Goal: Task Accomplishment & Management: Use online tool/utility

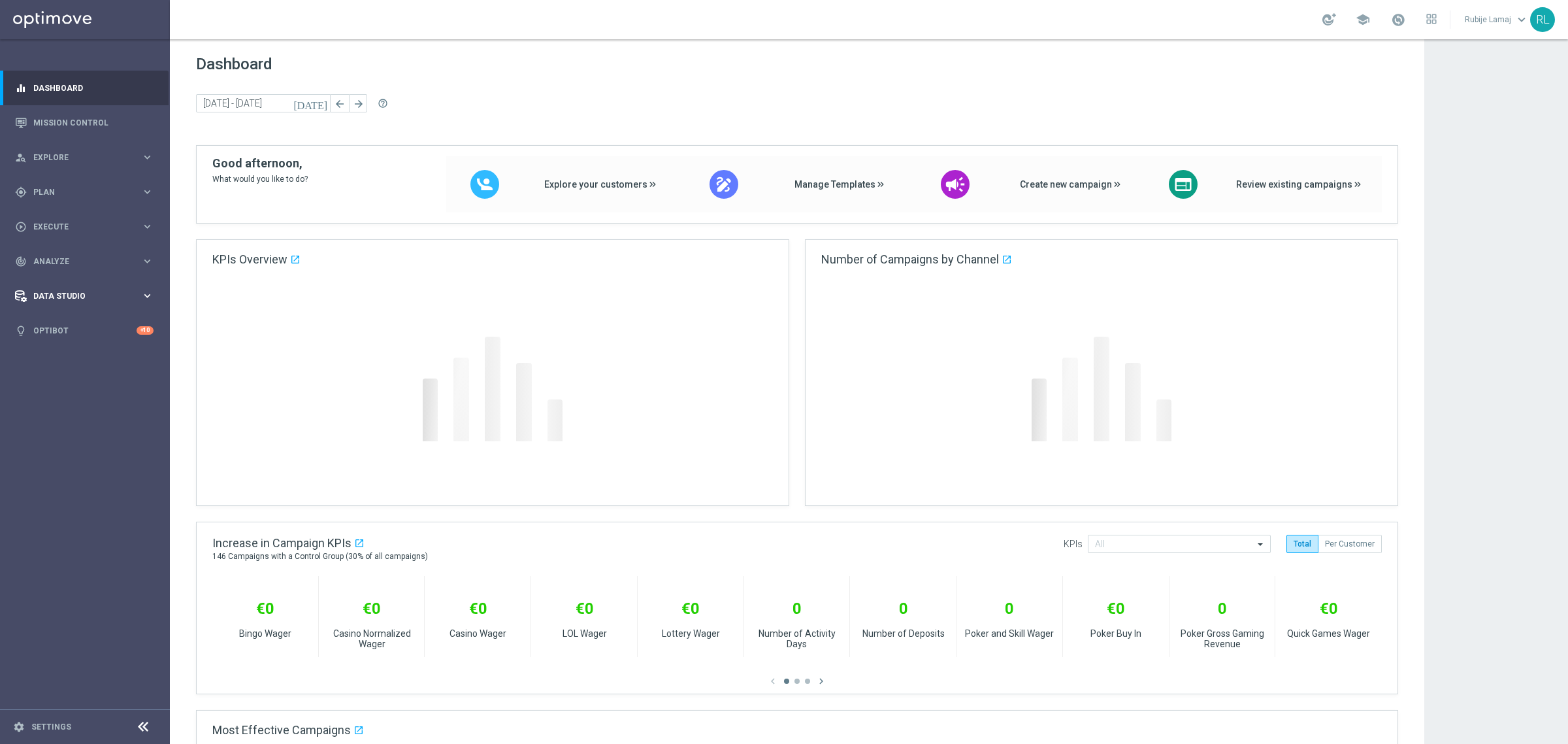
click at [53, 293] on span "Data Studio" at bounding box center [86, 296] width 107 height 8
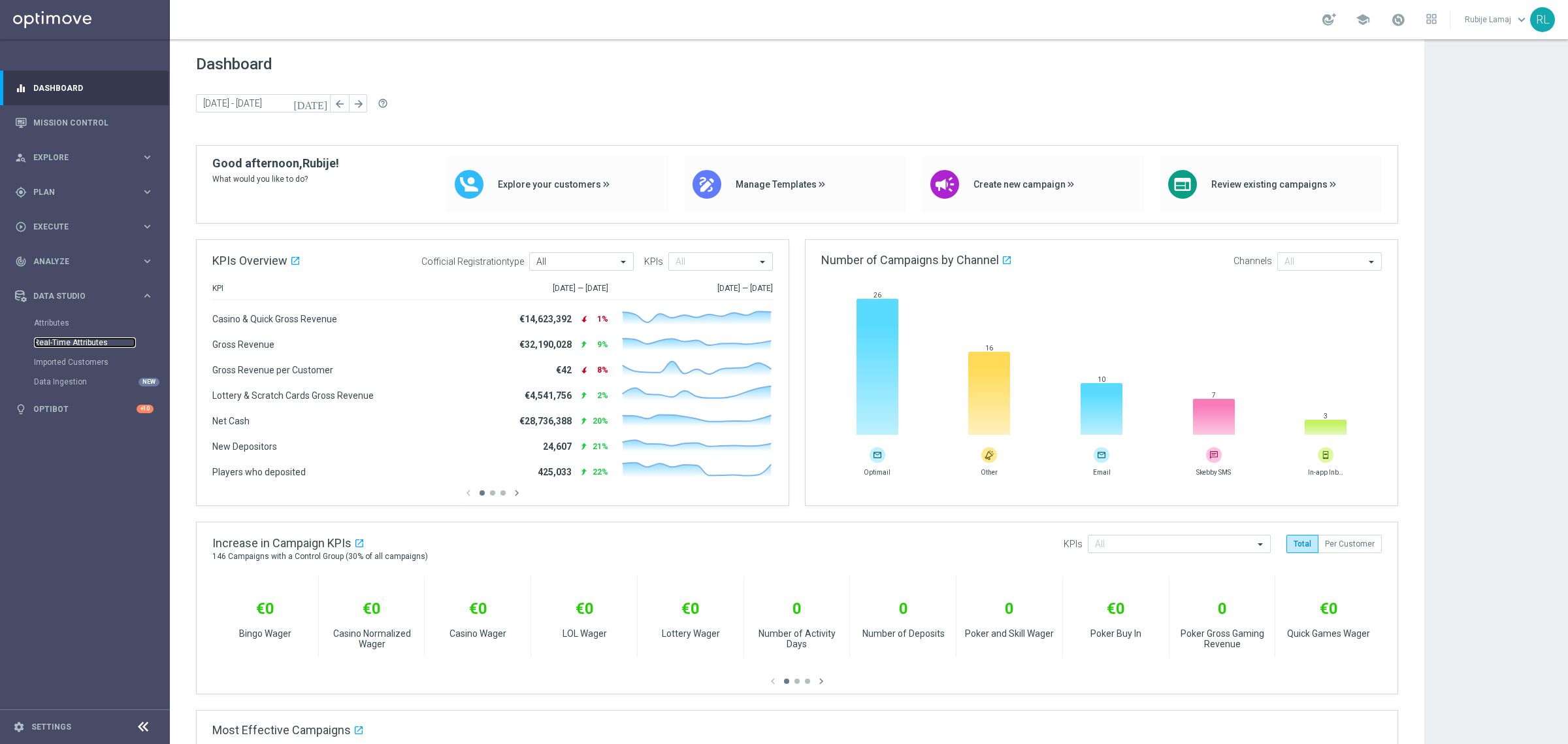
click at [56, 344] on link "Real-Time Attributes" at bounding box center [85, 342] width 102 height 10
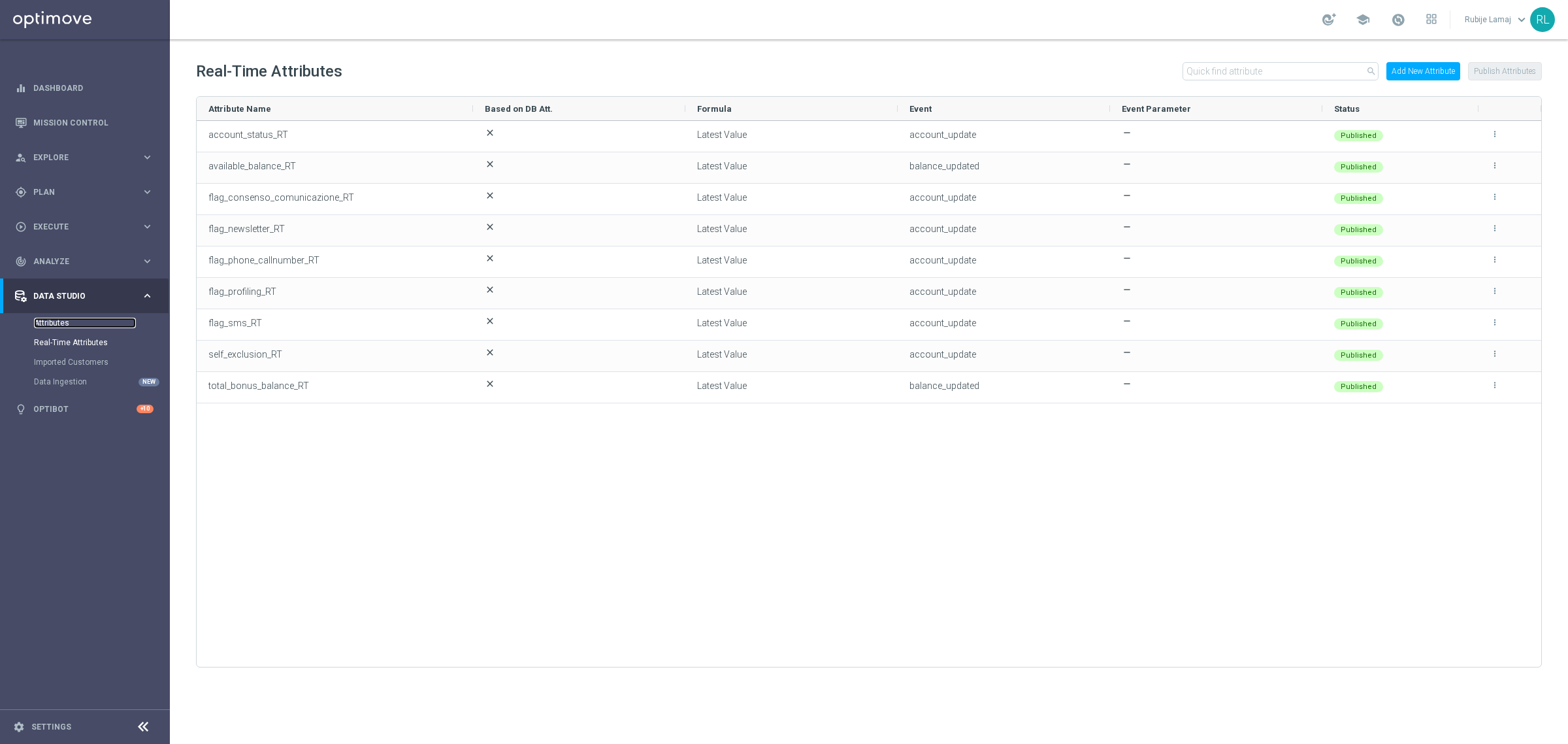
click at [56, 323] on link "Attributes" at bounding box center [85, 323] width 102 height 10
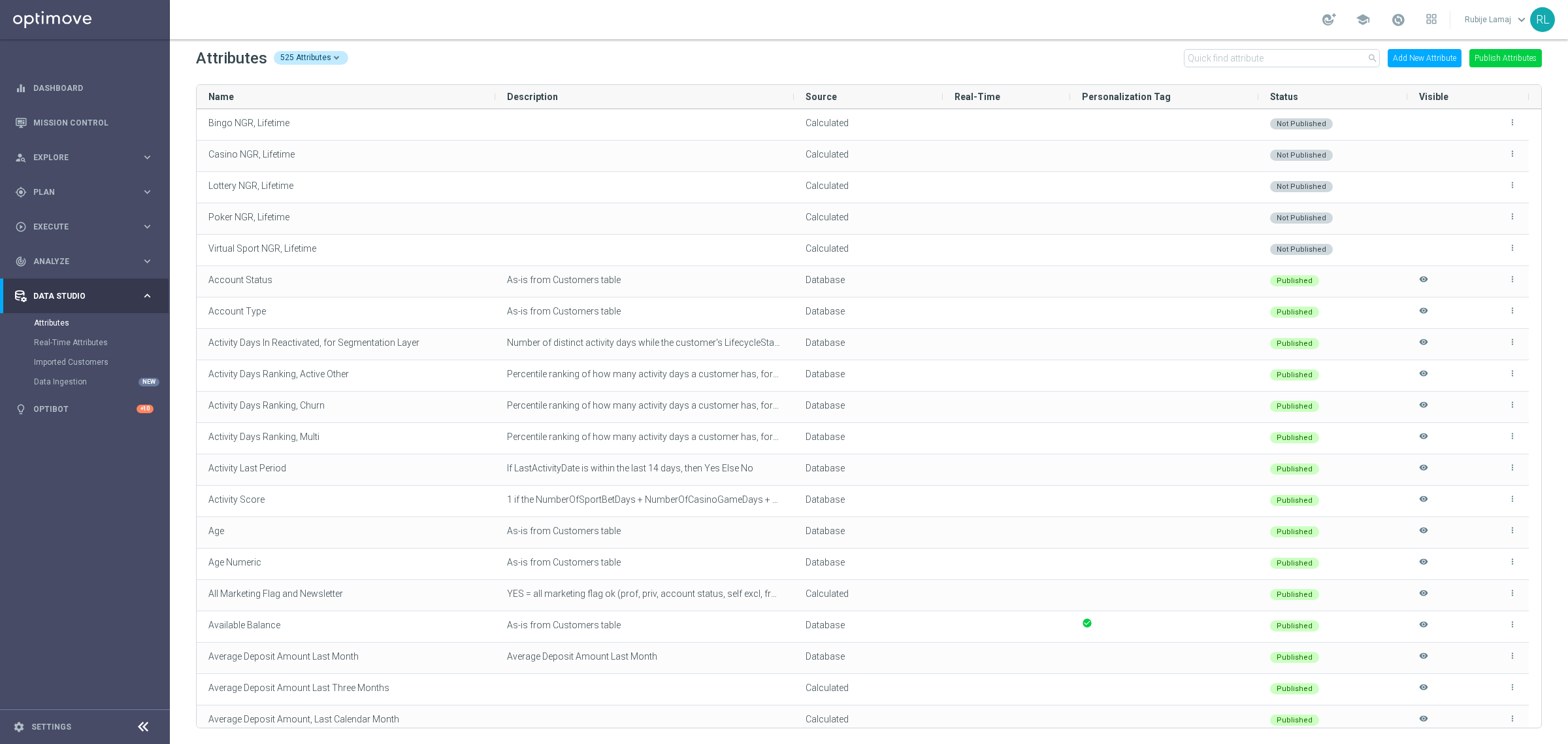
click at [17, 724] on icon "settings" at bounding box center [19, 727] width 12 height 12
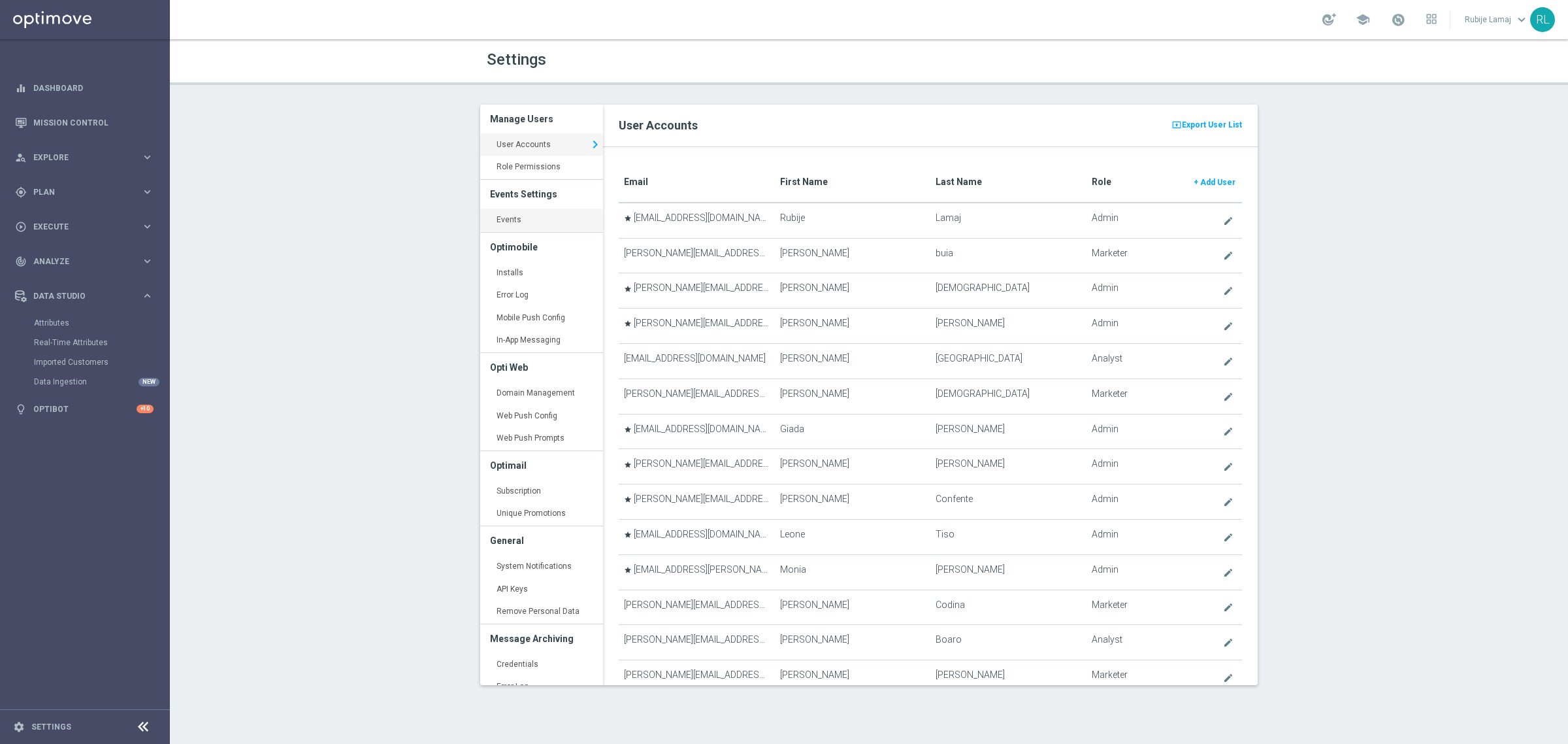
click at [528, 223] on link "Events keyboard_arrow_right" at bounding box center [541, 221] width 123 height 24
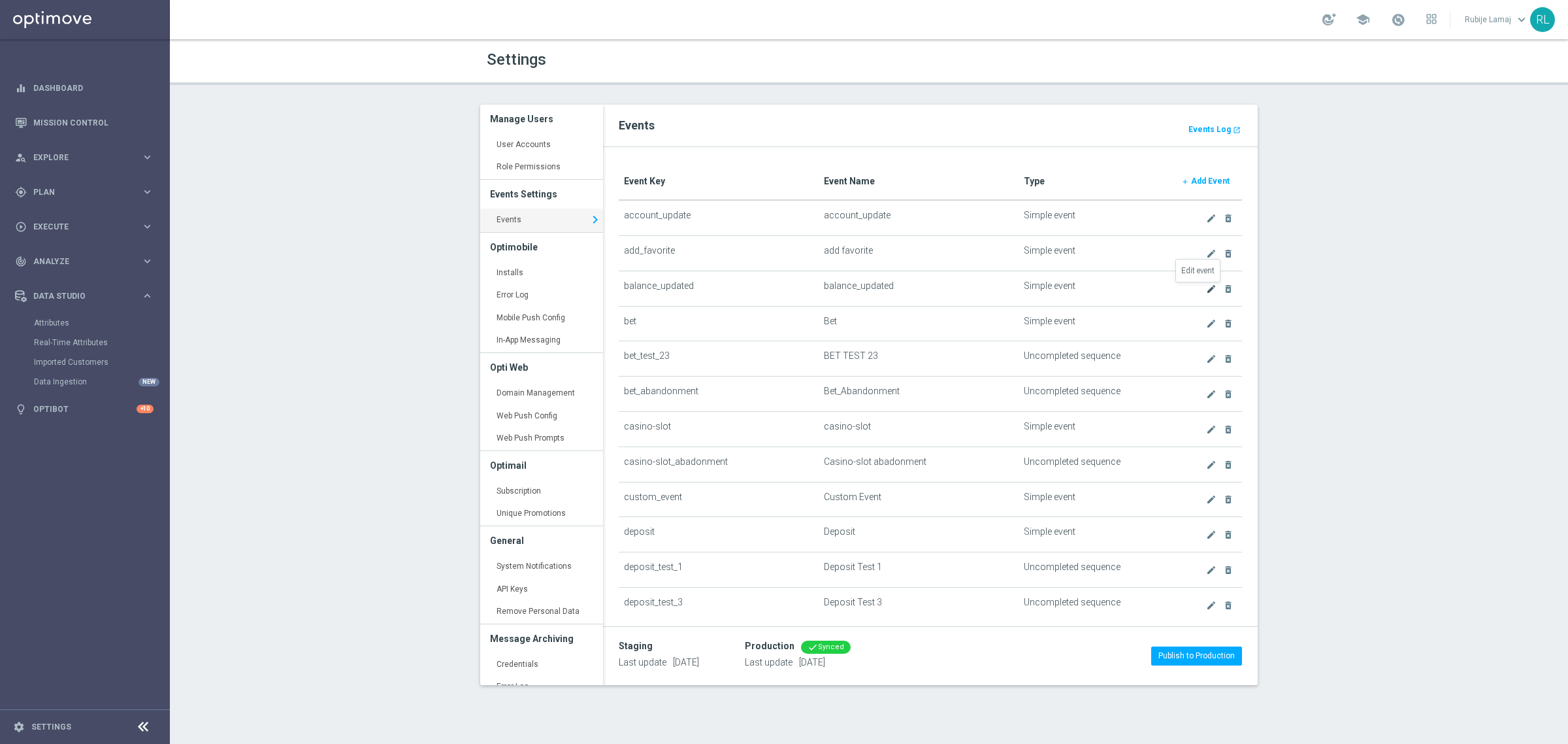
click at [1206, 292] on icon "create" at bounding box center [1211, 288] width 10 height 10
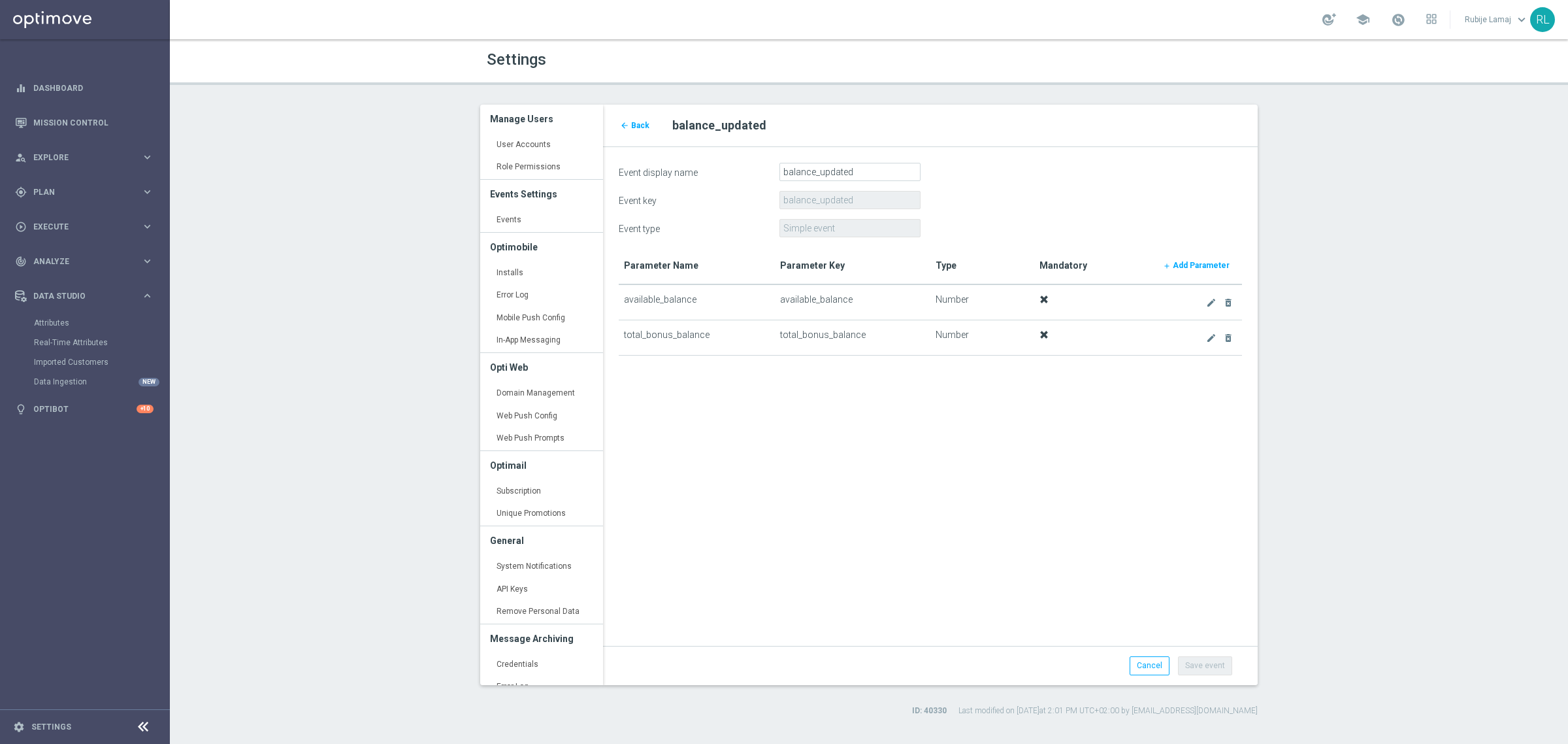
click at [935, 570] on form "Event display name balance_updated Event key balance_updated Event type Simple …" at bounding box center [930, 410] width 624 height 496
click at [626, 129] on icon "arrow_back" at bounding box center [624, 126] width 9 height 9
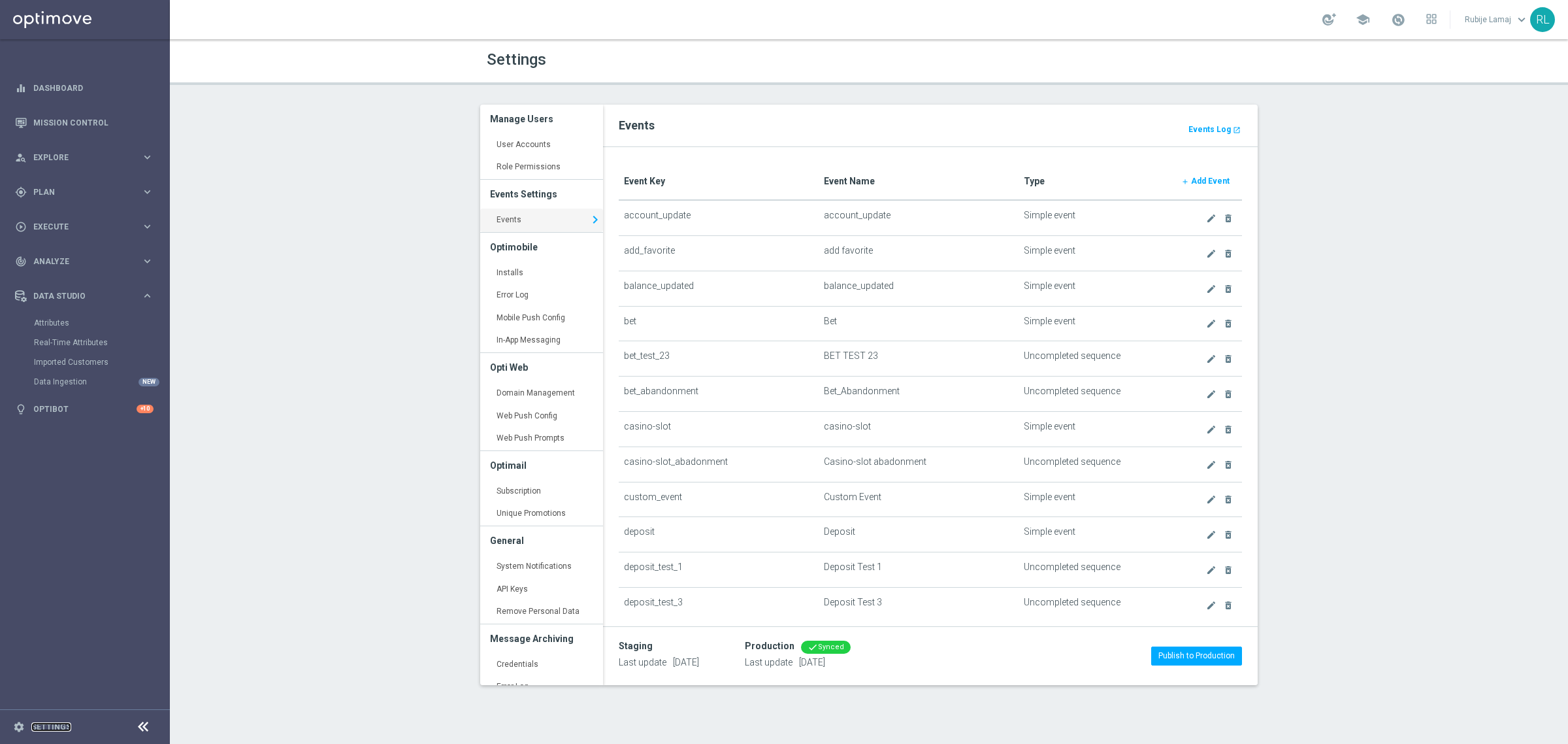
drag, startPoint x: 66, startPoint y: 726, endPoint x: 307, endPoint y: 329, distance: 464.4
click at [66, 726] on link "Settings" at bounding box center [51, 727] width 40 height 8
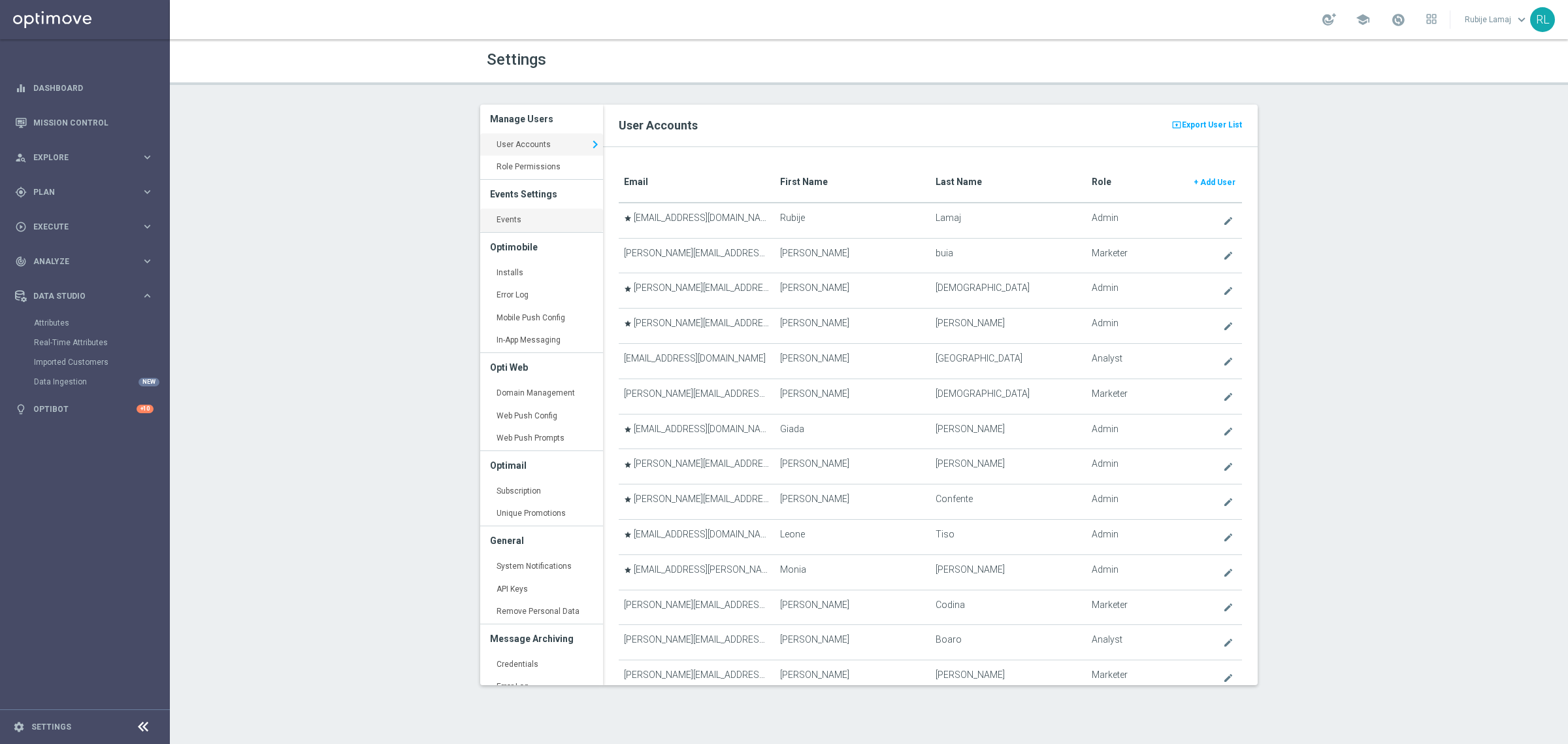
click at [507, 222] on link "Events keyboard_arrow_right" at bounding box center [541, 221] width 123 height 24
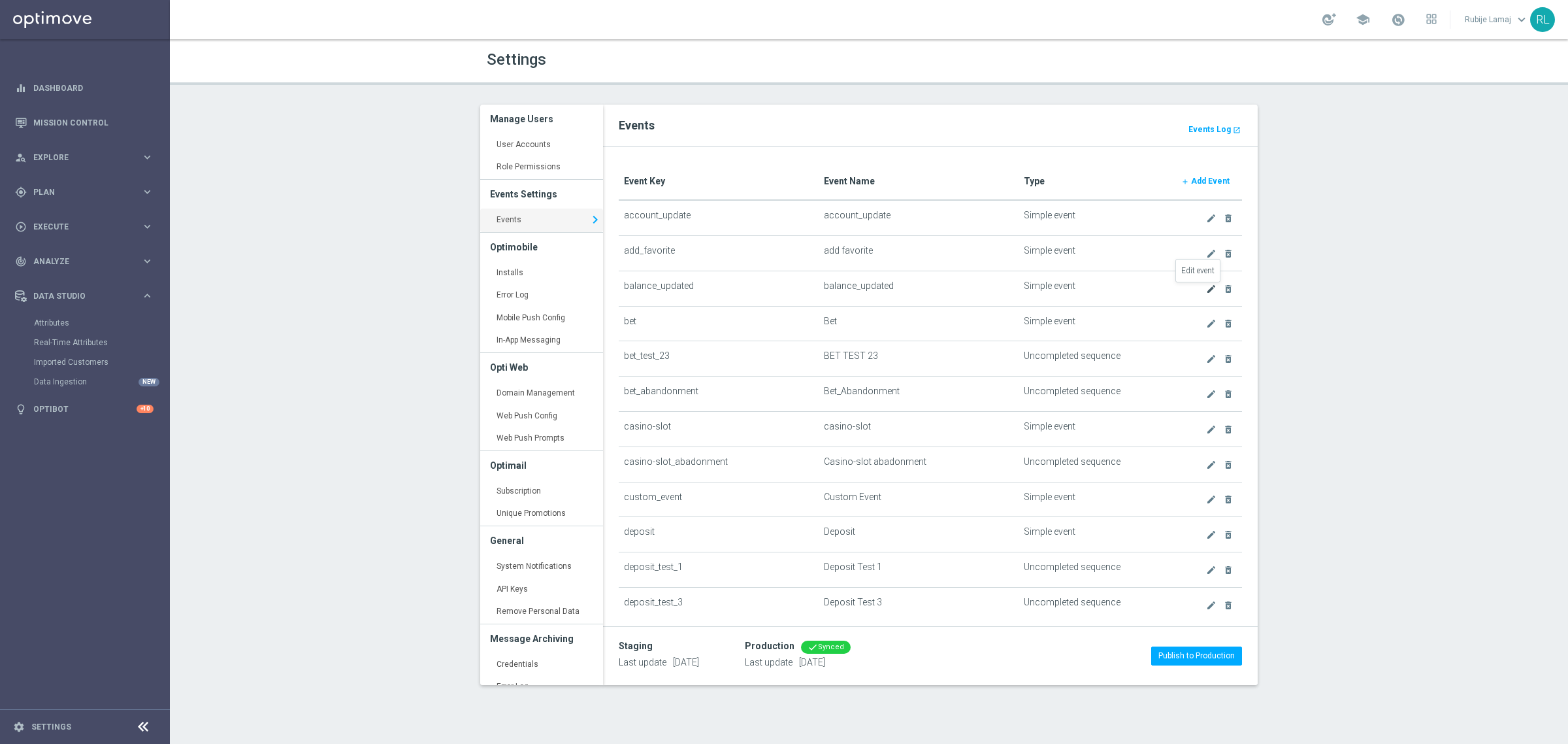
click at [1206, 291] on icon "create" at bounding box center [1211, 288] width 10 height 10
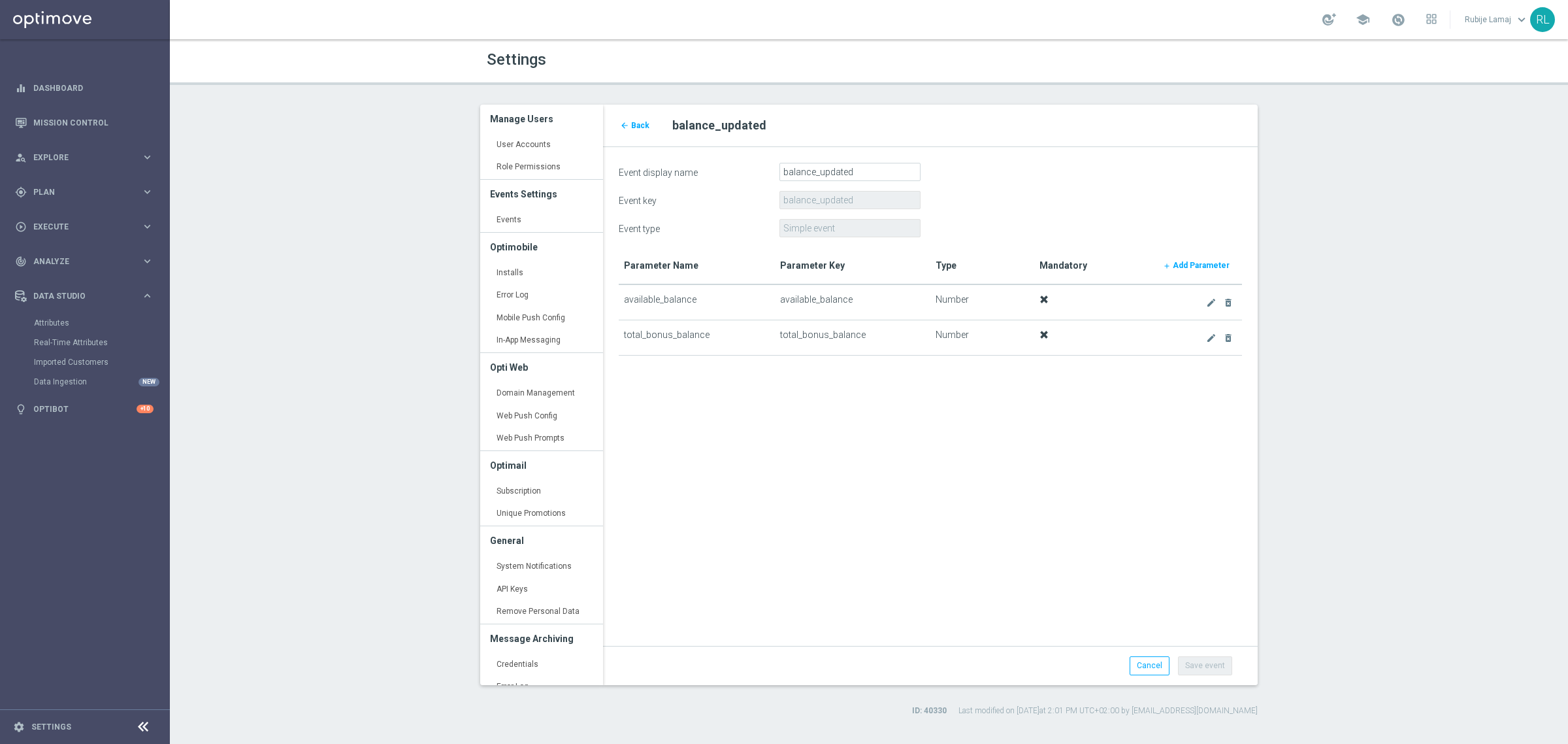
click at [751, 440] on form "Event display name balance_updated Event key balance_updated Event type Simple …" at bounding box center [930, 410] width 624 height 496
